Goal: Find specific page/section: Find specific page/section

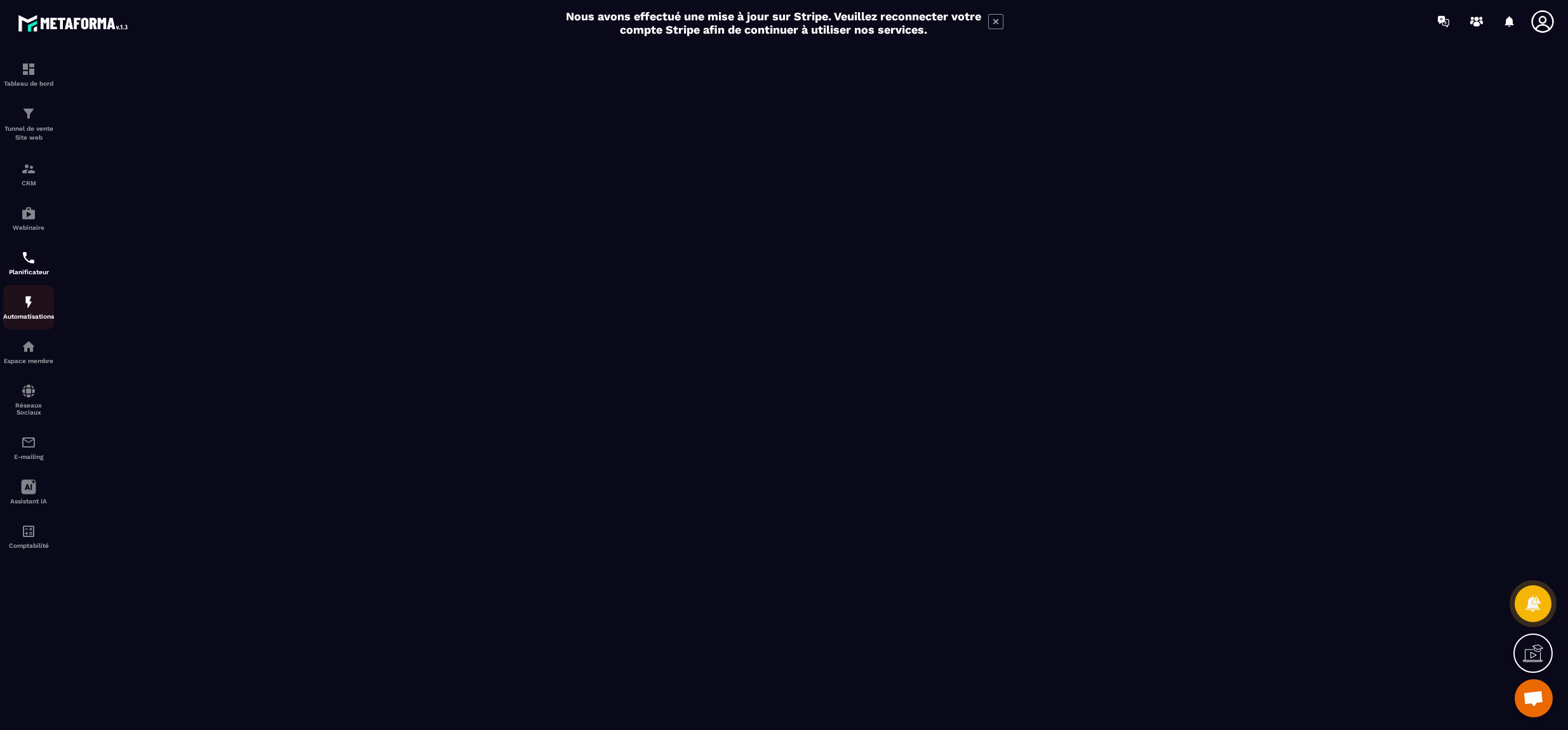
click at [35, 310] on img at bounding box center [29, 302] width 15 height 15
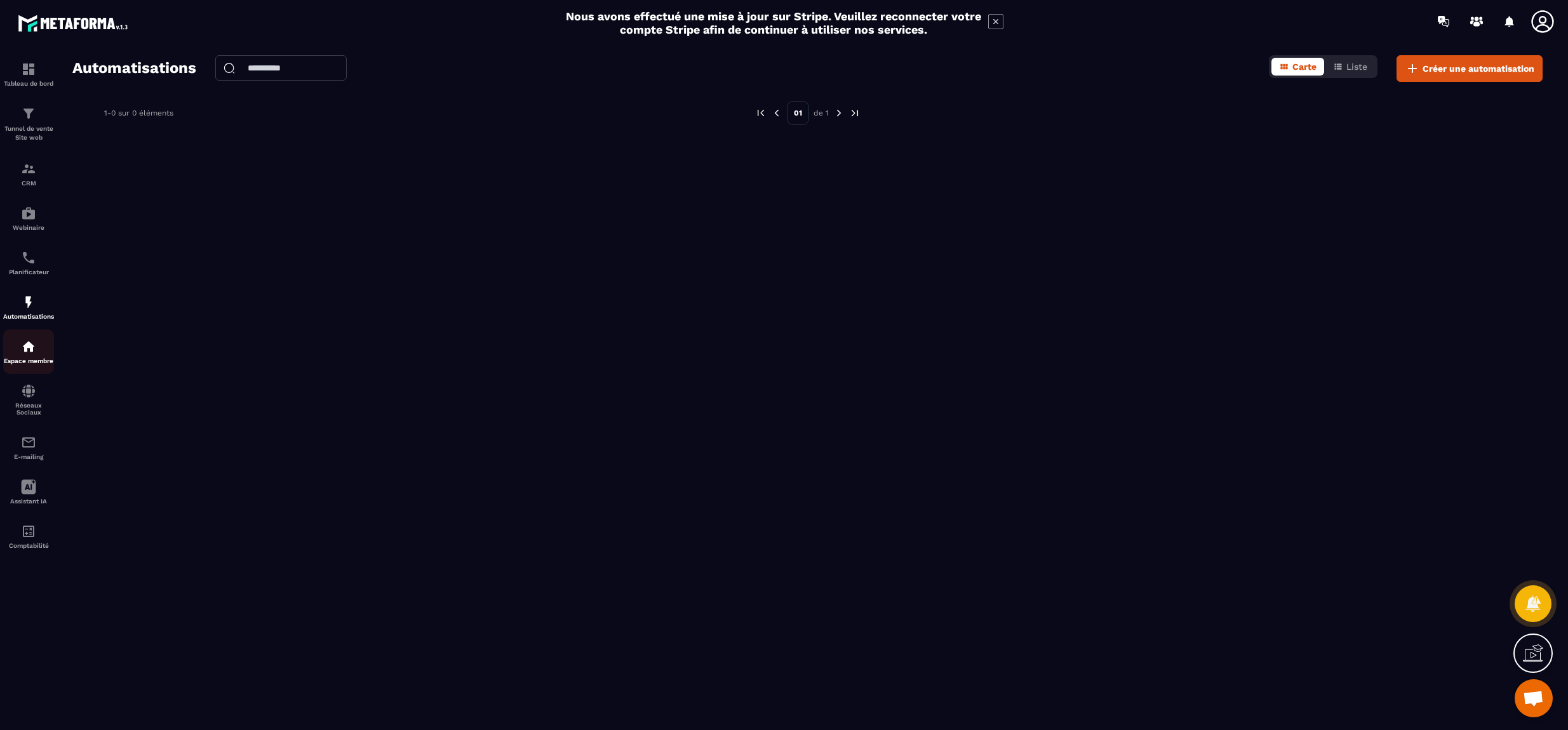
click at [14, 353] on div "Espace membre" at bounding box center [29, 352] width 51 height 25
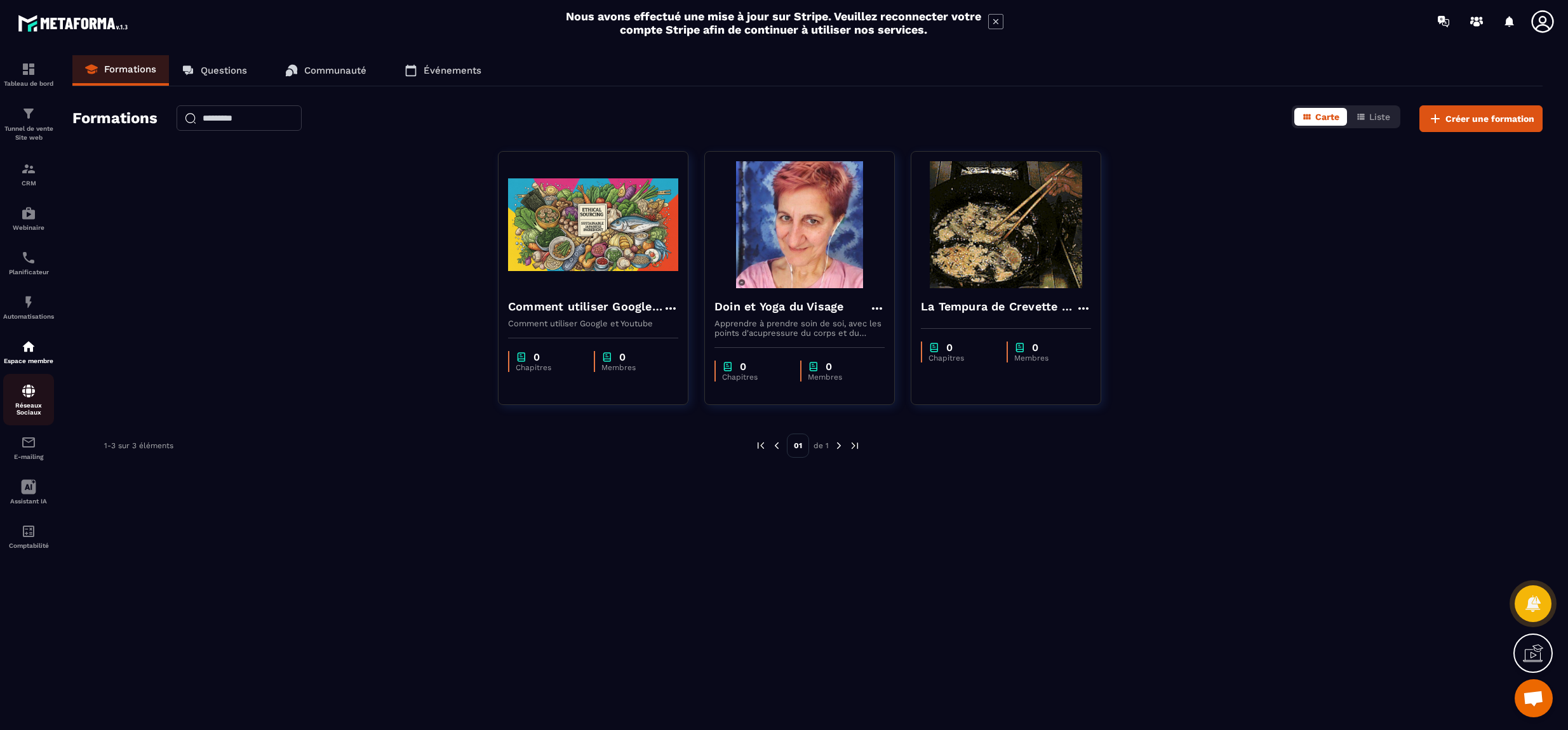
click at [14, 408] on p "Réseaux Sociaux" at bounding box center [29, 409] width 51 height 14
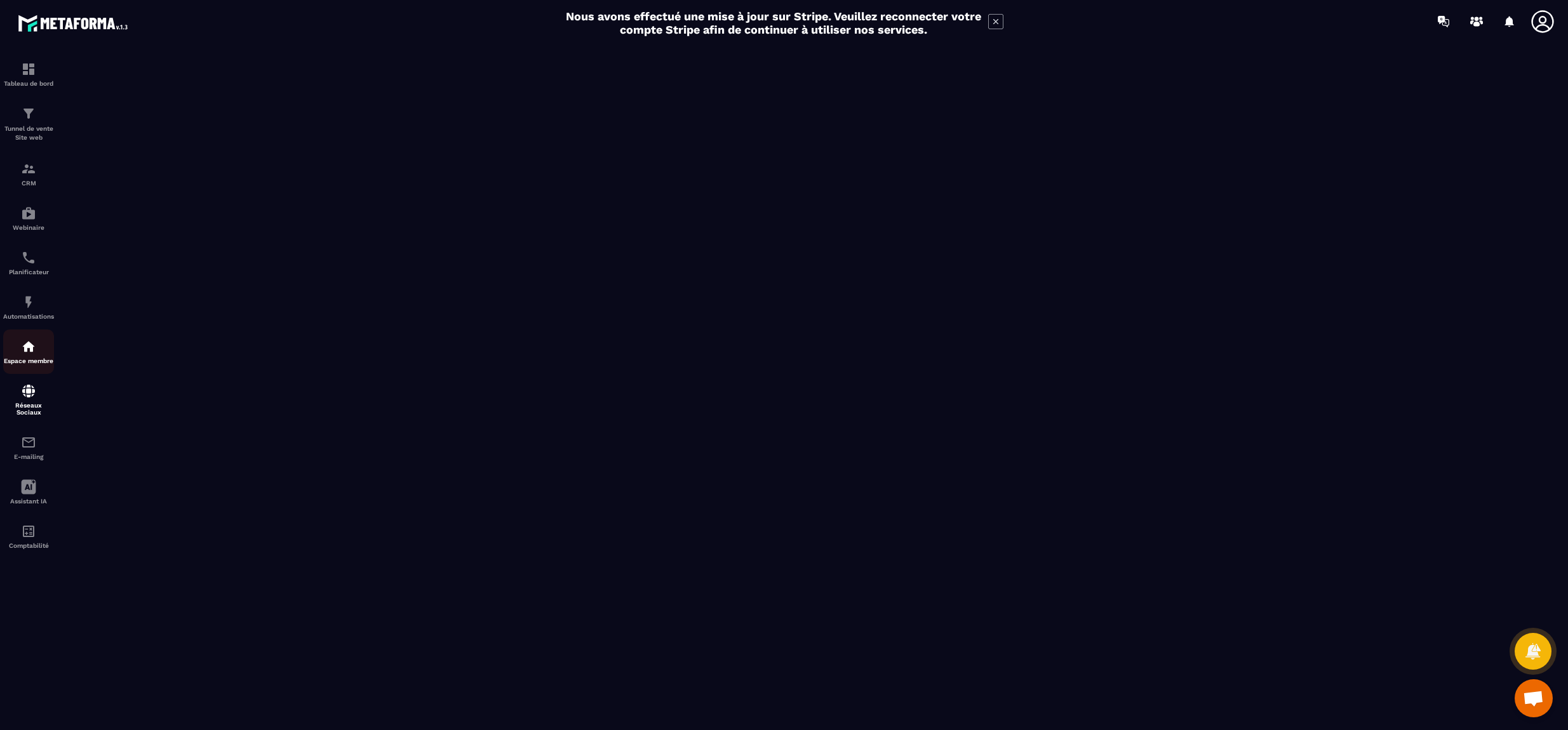
click at [28, 358] on div "Espace membre" at bounding box center [29, 352] width 51 height 25
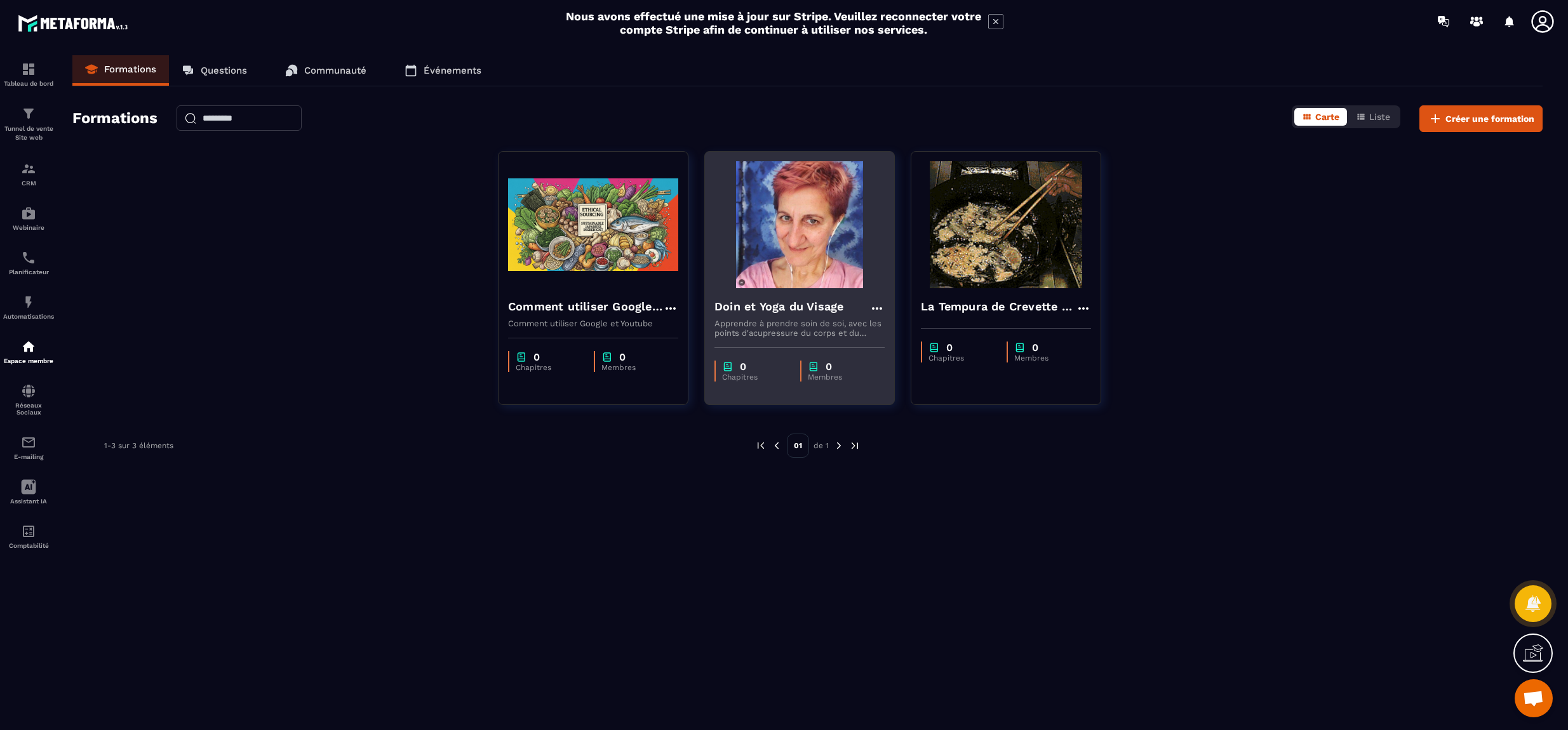
click at [826, 284] on img at bounding box center [799, 224] width 170 height 127
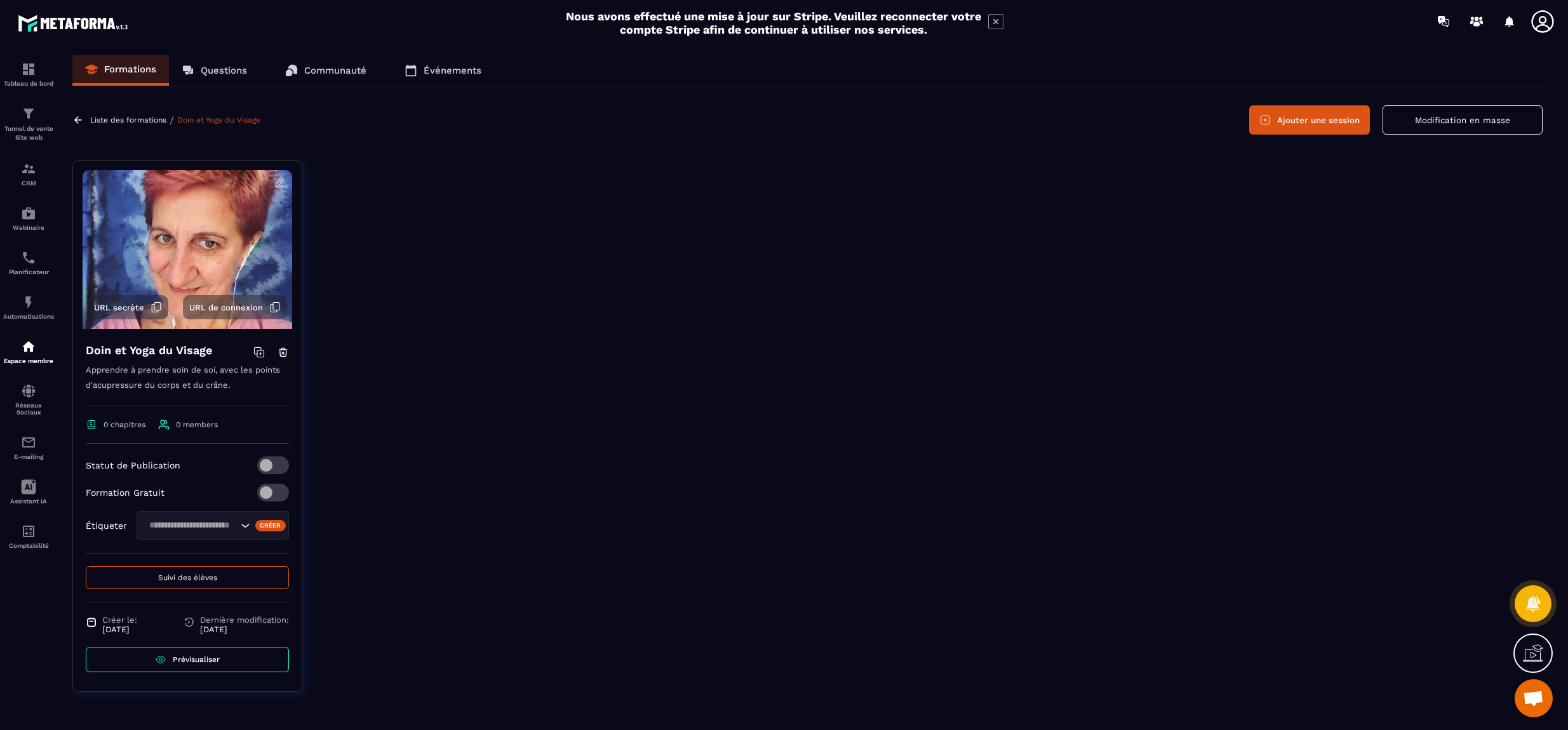
click at [260, 354] on icon at bounding box center [259, 352] width 12 height 12
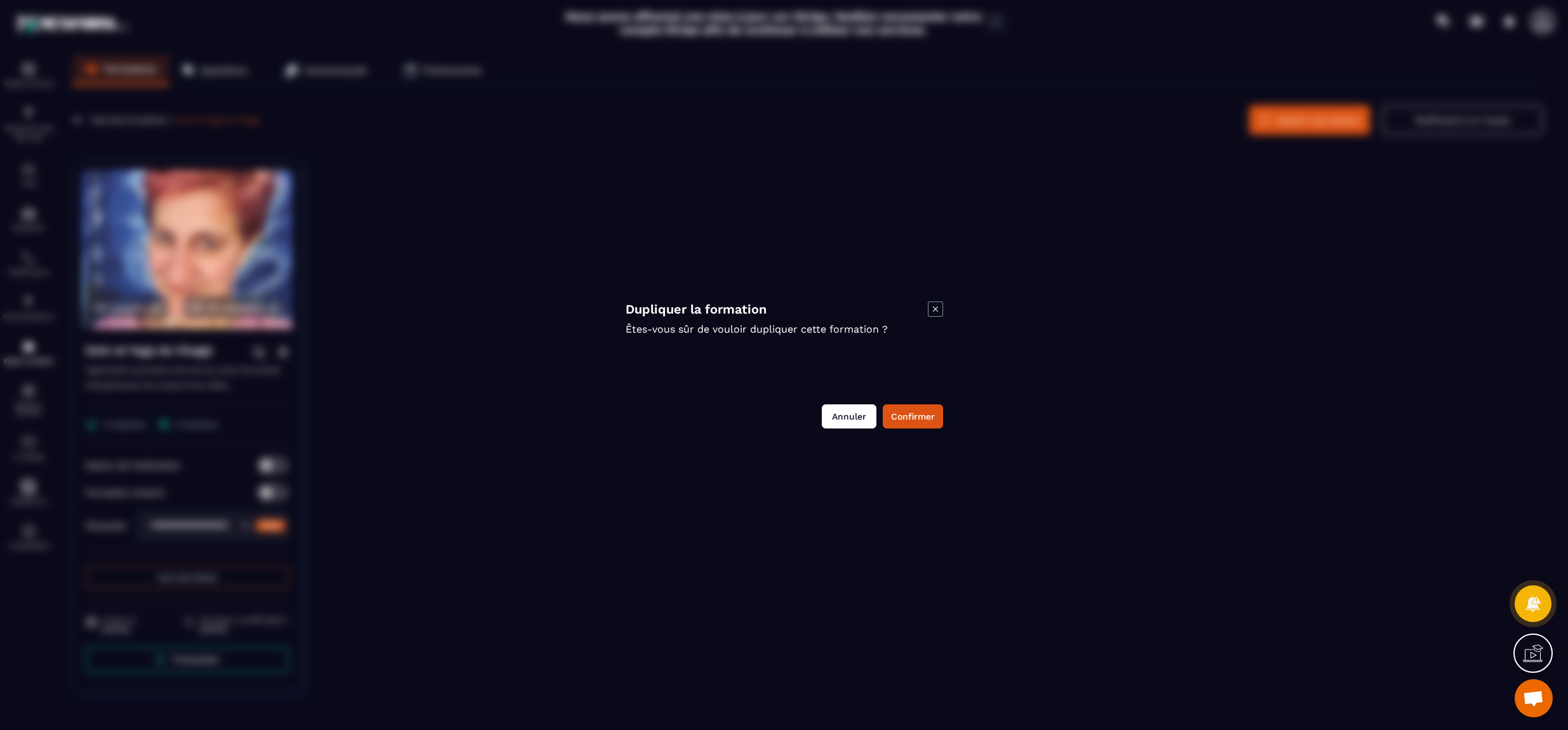
click at [838, 424] on button "Annuler" at bounding box center [849, 416] width 55 height 24
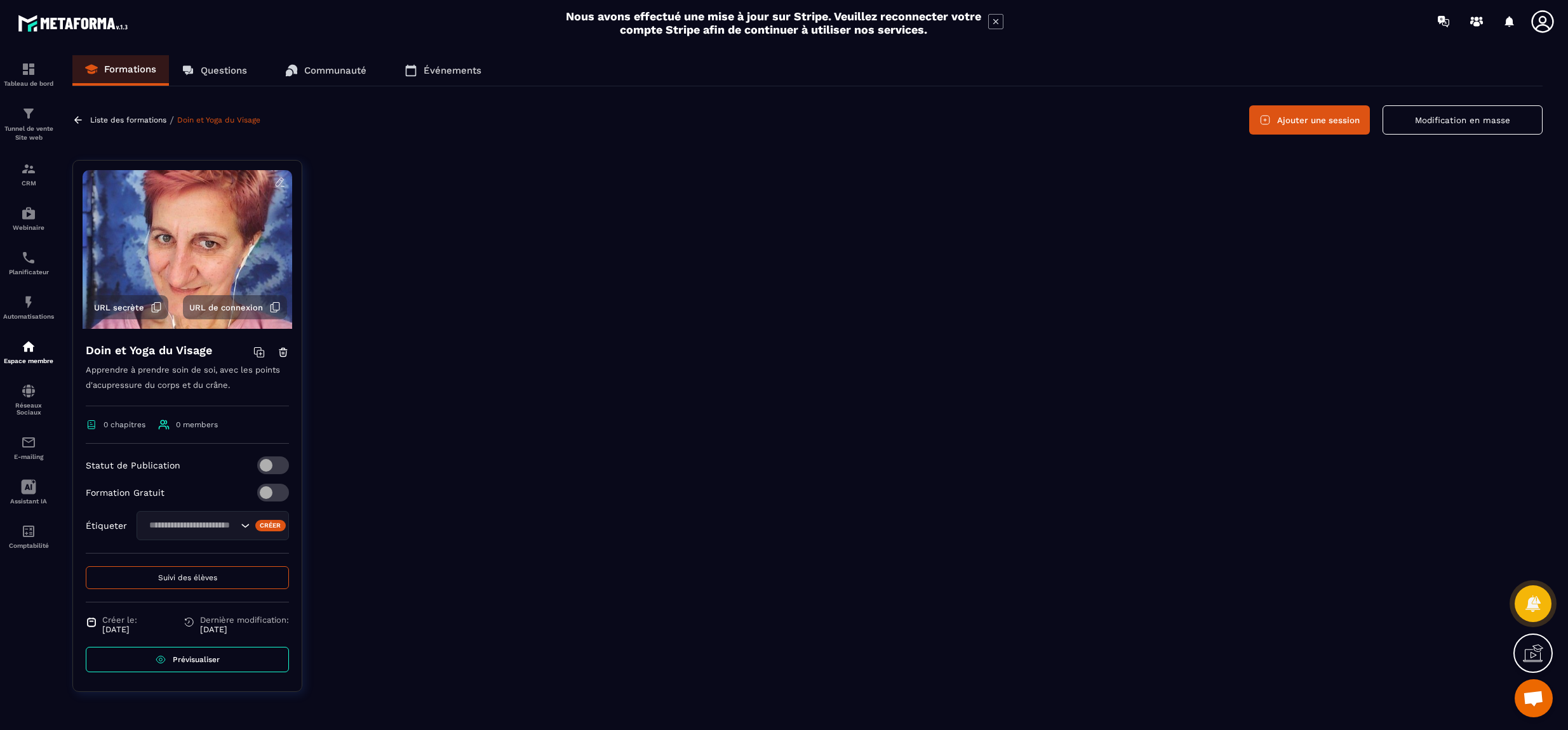
click at [424, 352] on div at bounding box center [932, 435] width 1221 height 551
click at [34, 407] on p "Réseaux Sociaux" at bounding box center [29, 409] width 51 height 14
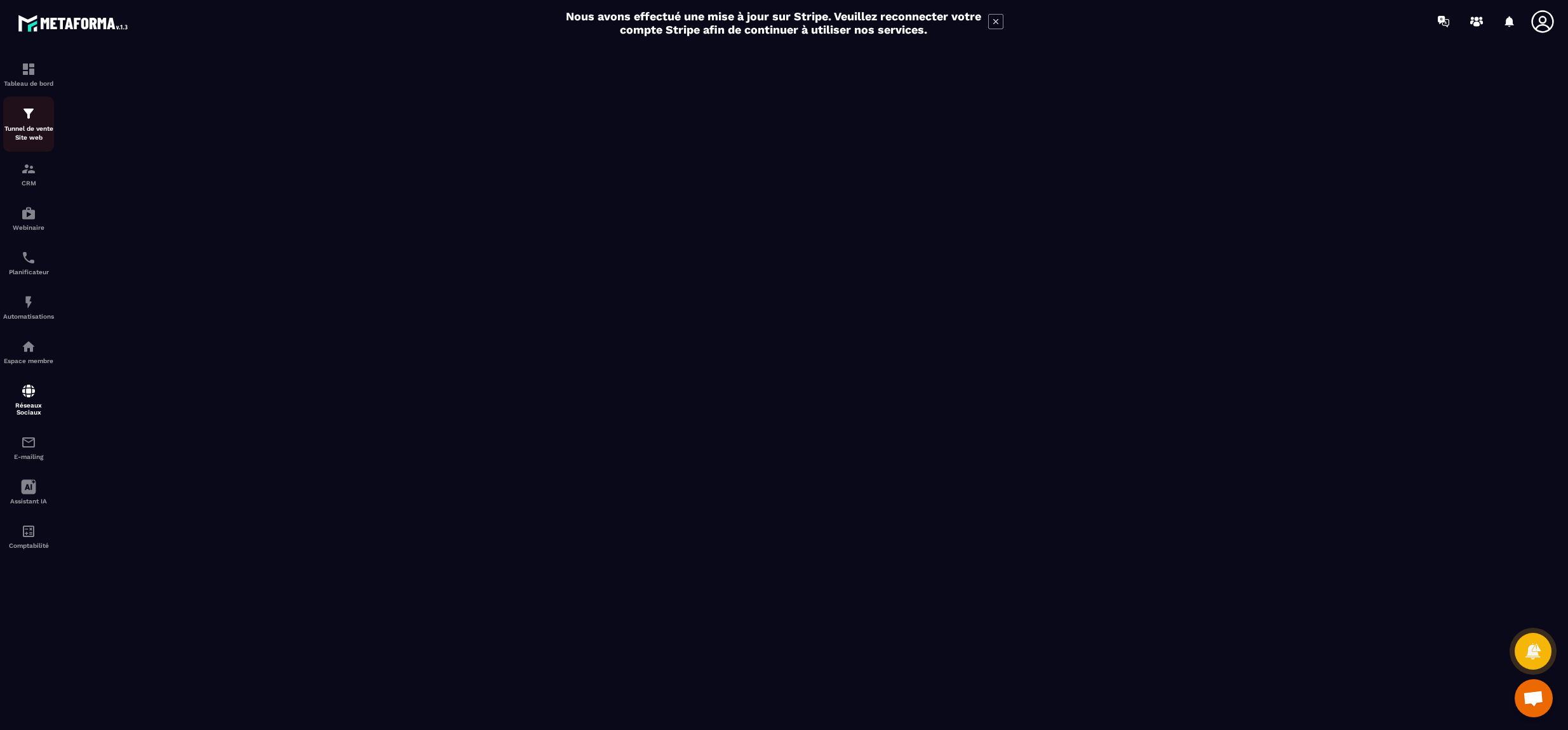
click at [31, 117] on img at bounding box center [29, 113] width 15 height 15
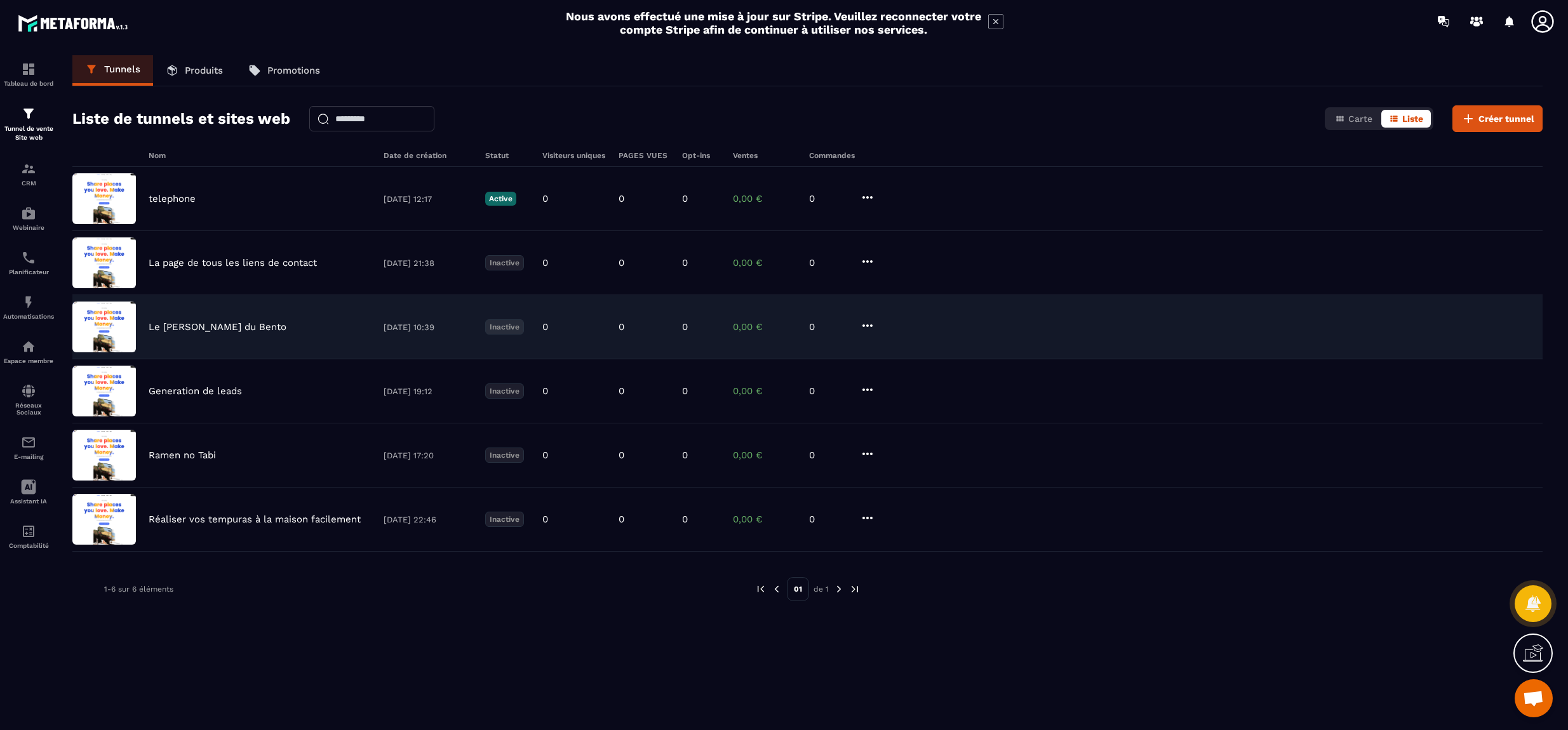
click at [253, 327] on p "Le [PERSON_NAME] du Bento" at bounding box center [217, 327] width 138 height 12
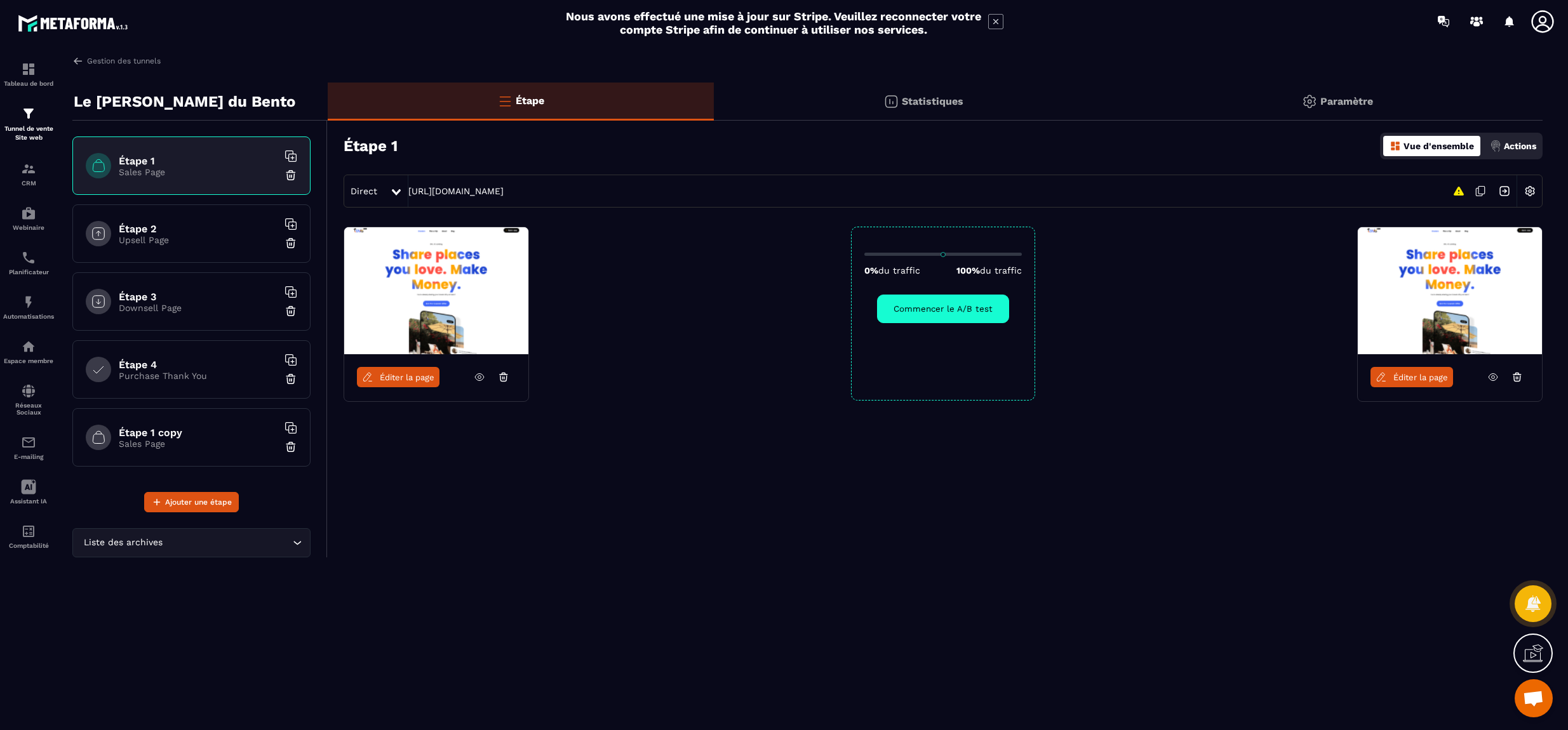
click at [413, 379] on span "Éditer la page" at bounding box center [406, 377] width 55 height 9
